Goal: Information Seeking & Learning: Learn about a topic

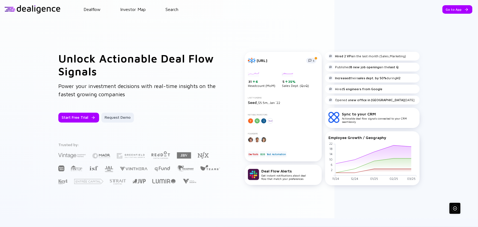
click at [445, 11] on div "Go to App" at bounding box center [457, 9] width 30 height 8
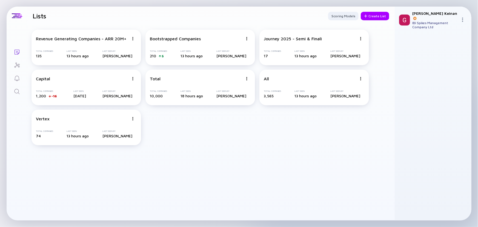
click at [93, 119] on div "Vertex" at bounding box center [82, 118] width 93 height 5
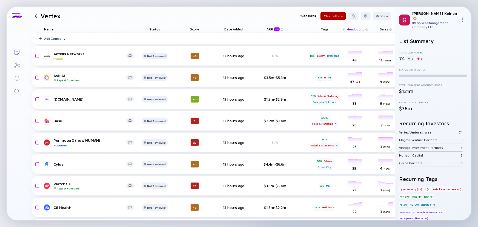
click at [260, 120] on div "$2.2m-$3.4m" at bounding box center [275, 120] width 36 height 5
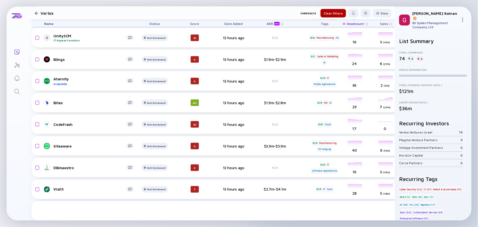
scroll to position [348, 0]
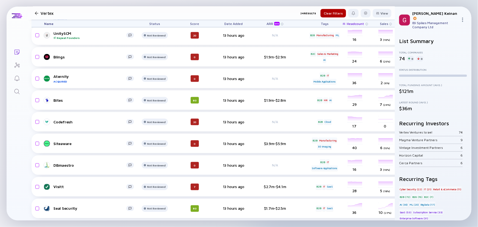
click at [38, 15] on div "Vertex" at bounding box center [47, 13] width 28 height 8
click at [38, 12] on div at bounding box center [37, 14] width 4 height 4
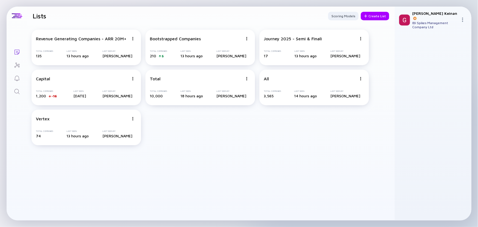
click at [172, 41] on div "Bootstrapped Companies" at bounding box center [175, 38] width 51 height 5
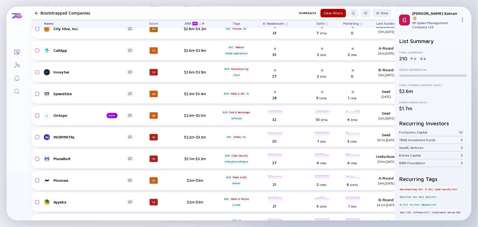
scroll to position [523, 0]
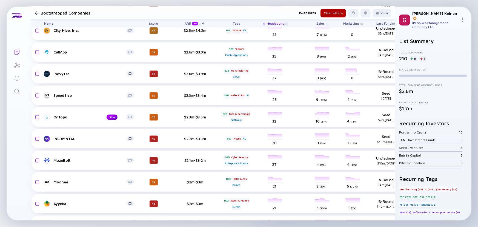
click at [87, 113] on div "Ontopo NEW 38 $2.3m-$3.5m B2B Food & Berverages Software headcount-ontopo 32 He…" at bounding box center [251, 116] width 441 height 19
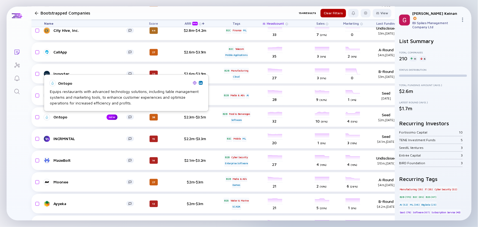
click at [64, 119] on link "Ontopo NEW" at bounding box center [91, 117] width 94 height 7
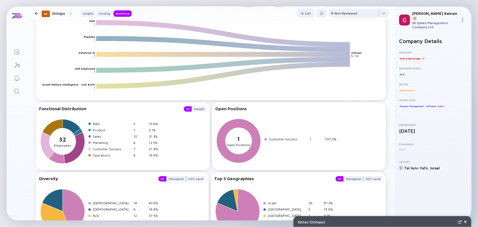
scroll to position [491, 0]
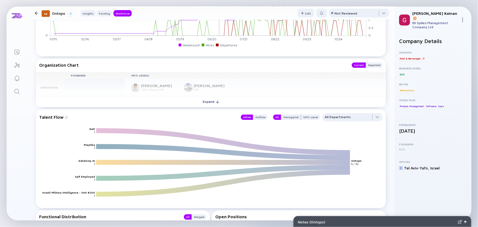
click at [167, 100] on button "Expand" at bounding box center [211, 101] width 350 height 11
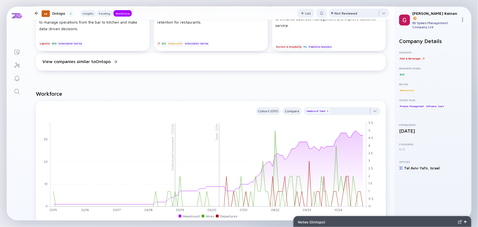
scroll to position [317, 0]
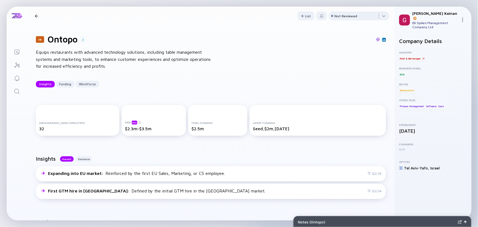
click at [37, 14] on div at bounding box center [37, 16] width 4 height 4
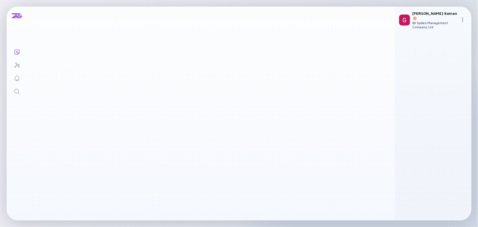
scroll to position [523, 0]
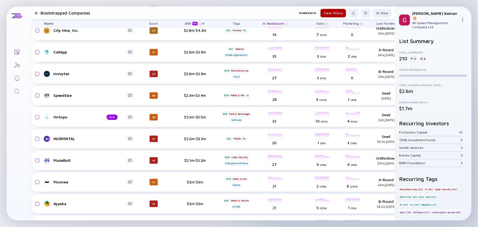
click at [39, 12] on div at bounding box center [37, 14] width 8 height 4
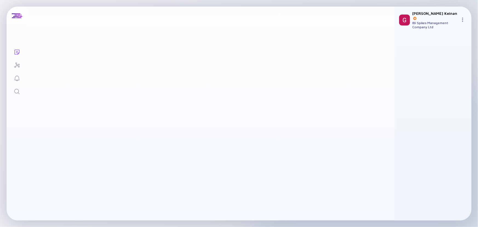
click at [36, 12] on h1 "Lists" at bounding box center [40, 13] width 14 height 8
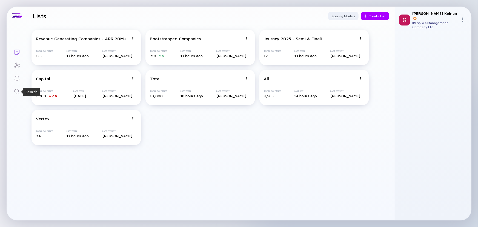
click at [20, 94] on icon "Search" at bounding box center [17, 91] width 7 height 7
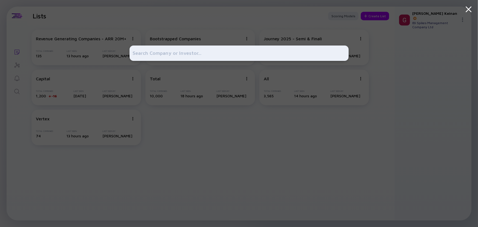
click at [176, 25] on div at bounding box center [239, 113] width 219 height 227
click at [465, 7] on icon at bounding box center [469, 9] width 10 height 10
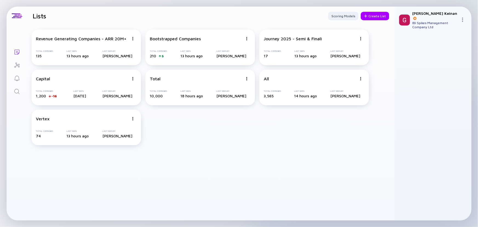
click at [461, 18] on img at bounding box center [462, 20] width 4 height 4
click at [64, 10] on header "Lists Scoring Models Create List" at bounding box center [211, 16] width 368 height 19
click at [14, 77] on icon "Reminders" at bounding box center [17, 78] width 7 height 7
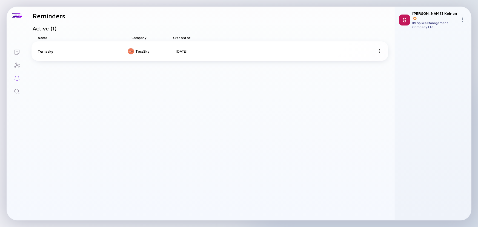
click at [62, 50] on div "Terrasky" at bounding box center [82, 51] width 88 height 5
click at [48, 51] on div "Terrasky" at bounding box center [82, 51] width 88 height 5
click at [18, 20] on div at bounding box center [17, 16] width 21 height 19
click at [43, 12] on h1 "Reminders" at bounding box center [49, 16] width 33 height 8
drag, startPoint x: 52, startPoint y: 52, endPoint x: 20, endPoint y: 55, distance: 31.9
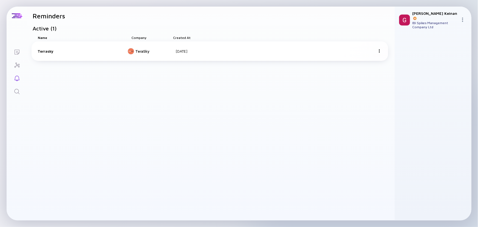
click at [21, 49] on link "Lists" at bounding box center [17, 51] width 21 height 13
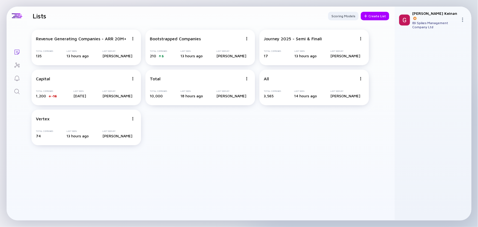
click at [182, 41] on div "Bootstrapped Companies" at bounding box center [175, 38] width 51 height 5
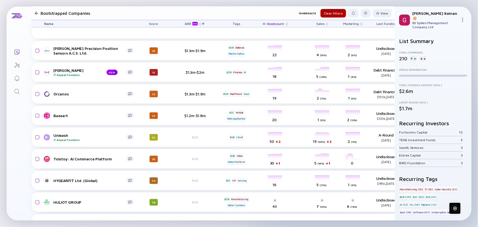
scroll to position [1270, 0]
